Goal: Navigation & Orientation: Go to known website

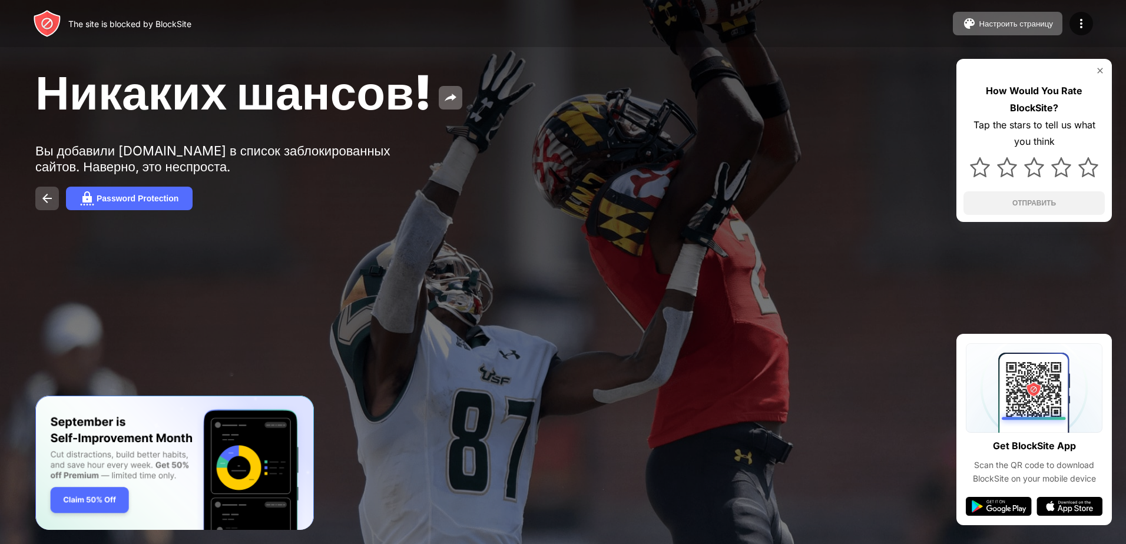
click at [44, 195] on img at bounding box center [47, 198] width 14 height 14
click at [506, 290] on div at bounding box center [563, 272] width 1126 height 544
